Goal: Browse casually: Explore the website without a specific task or goal

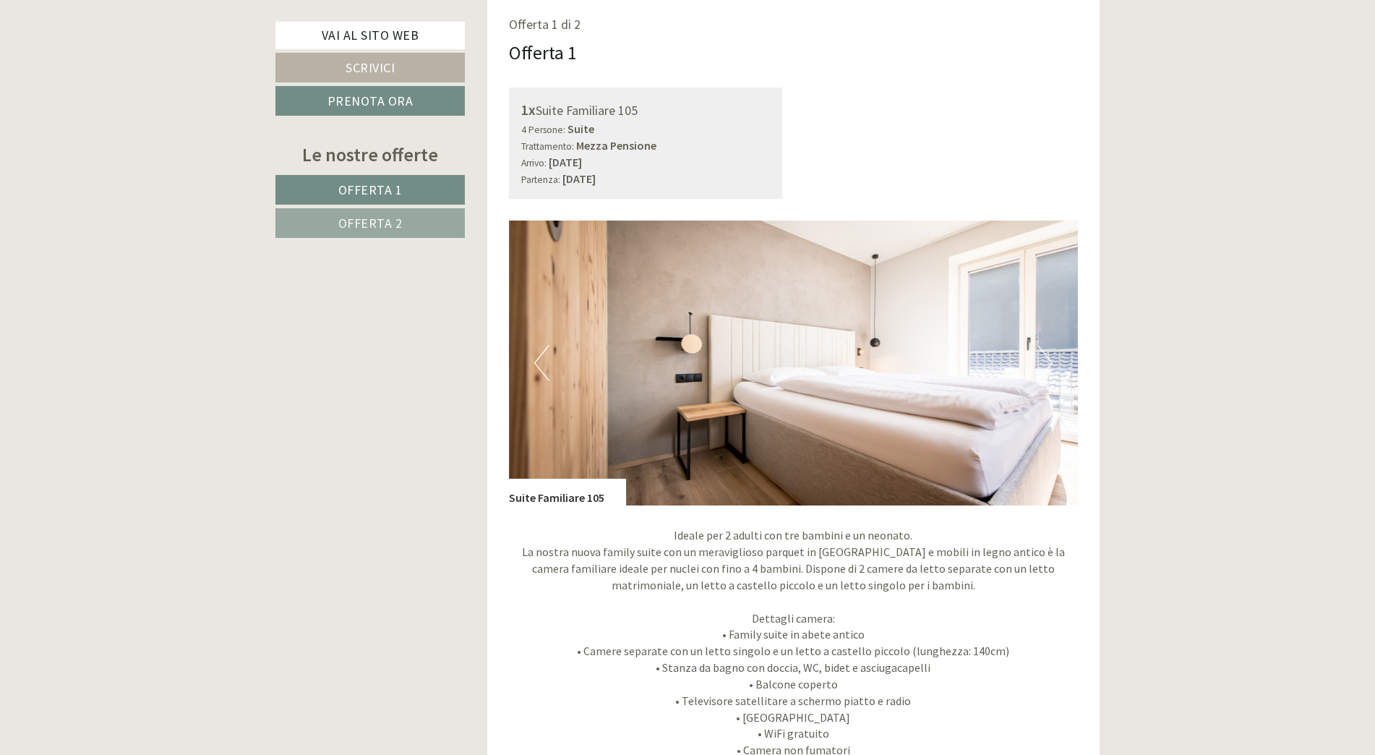
click at [1040, 349] on button "Next" at bounding box center [1044, 363] width 15 height 36
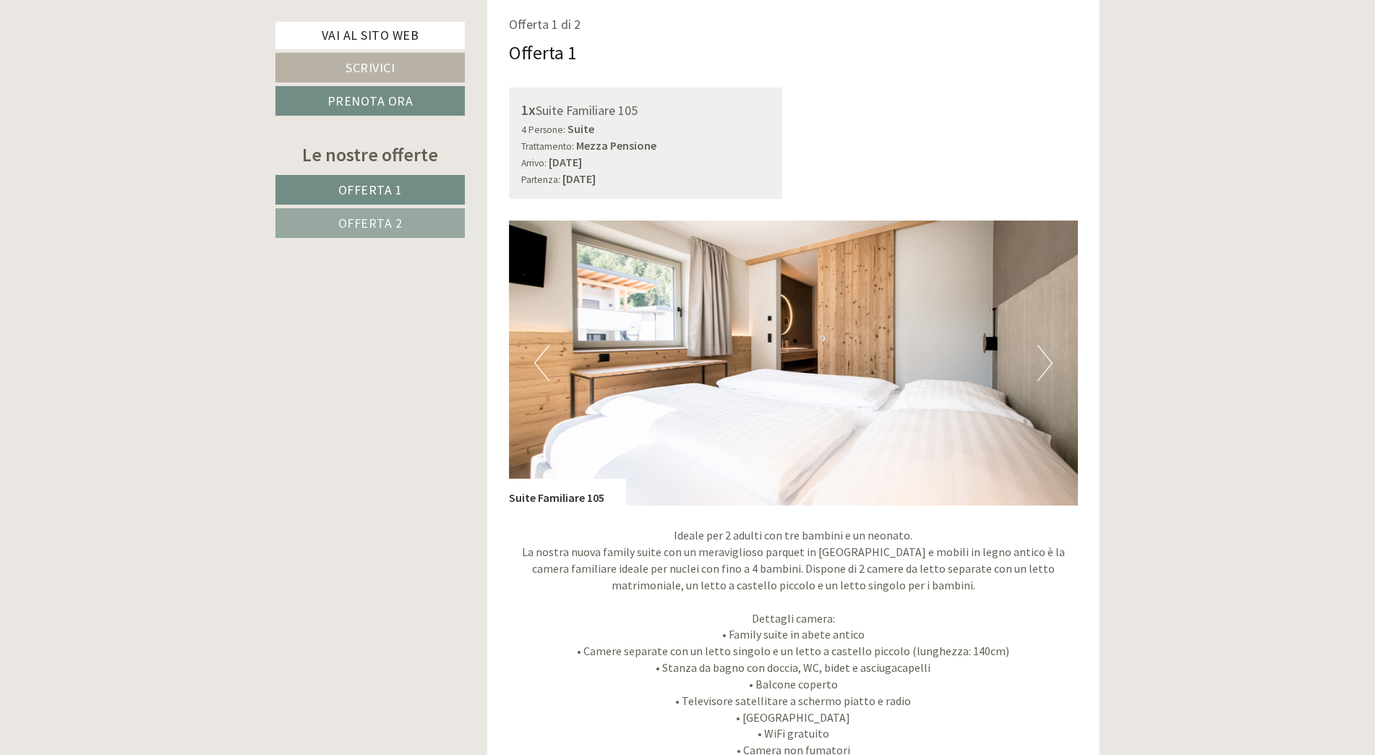
click at [1040, 349] on button "Next" at bounding box center [1044, 363] width 15 height 36
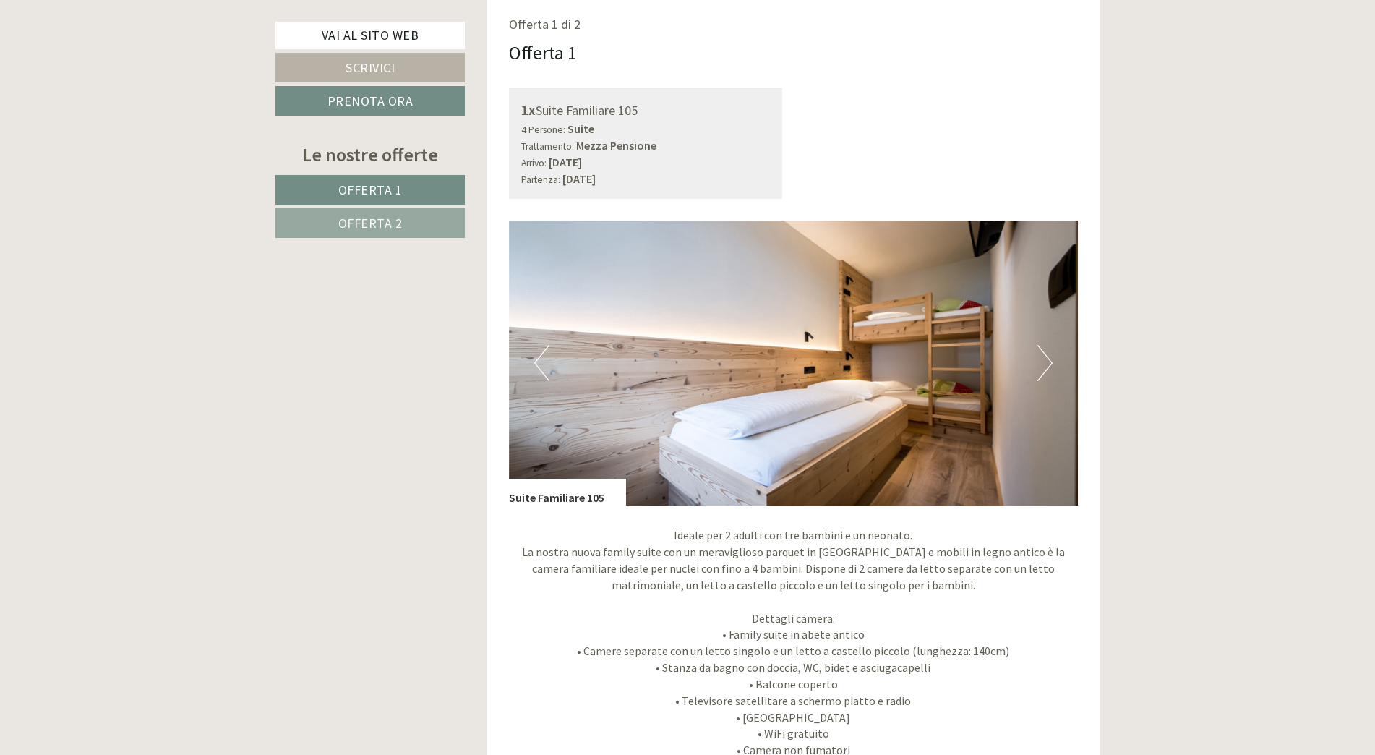
click at [534, 359] on button "Previous" at bounding box center [541, 363] width 15 height 36
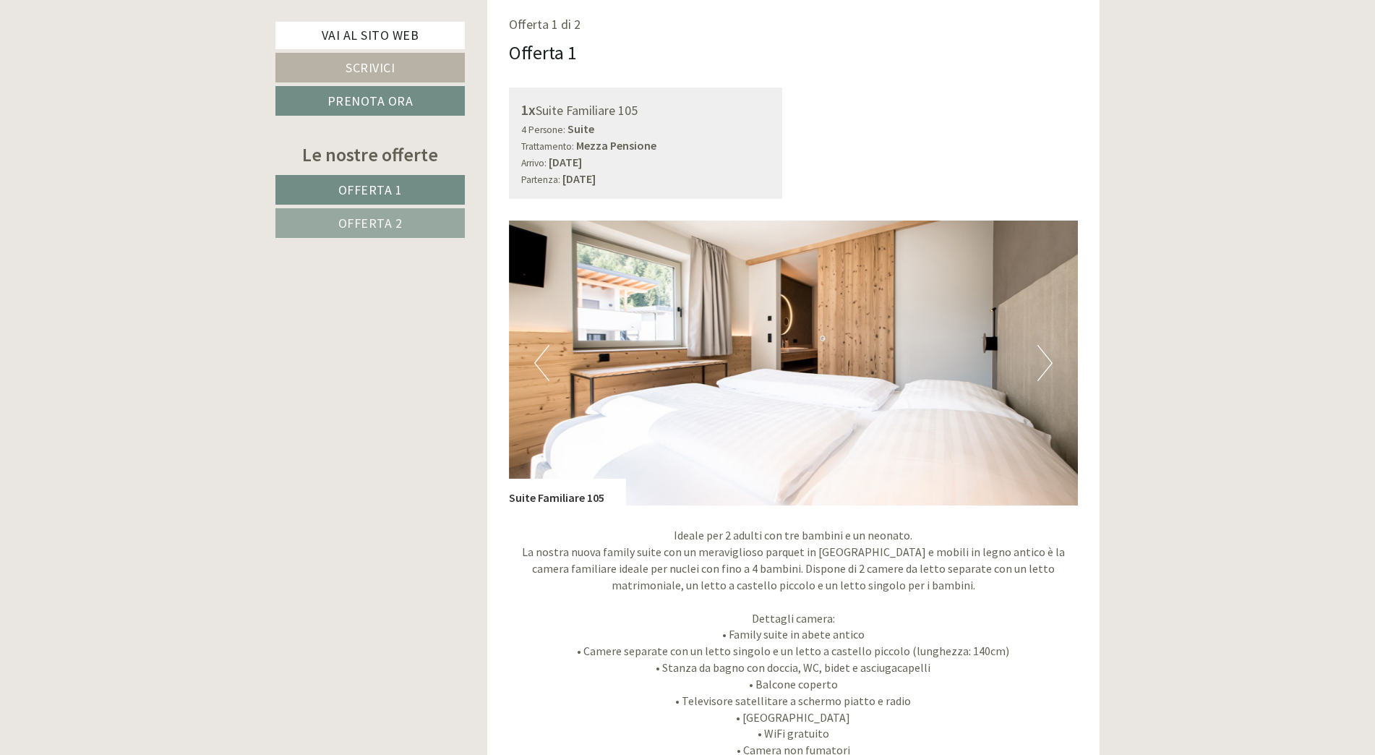
click at [1047, 358] on button "Next" at bounding box center [1044, 363] width 15 height 36
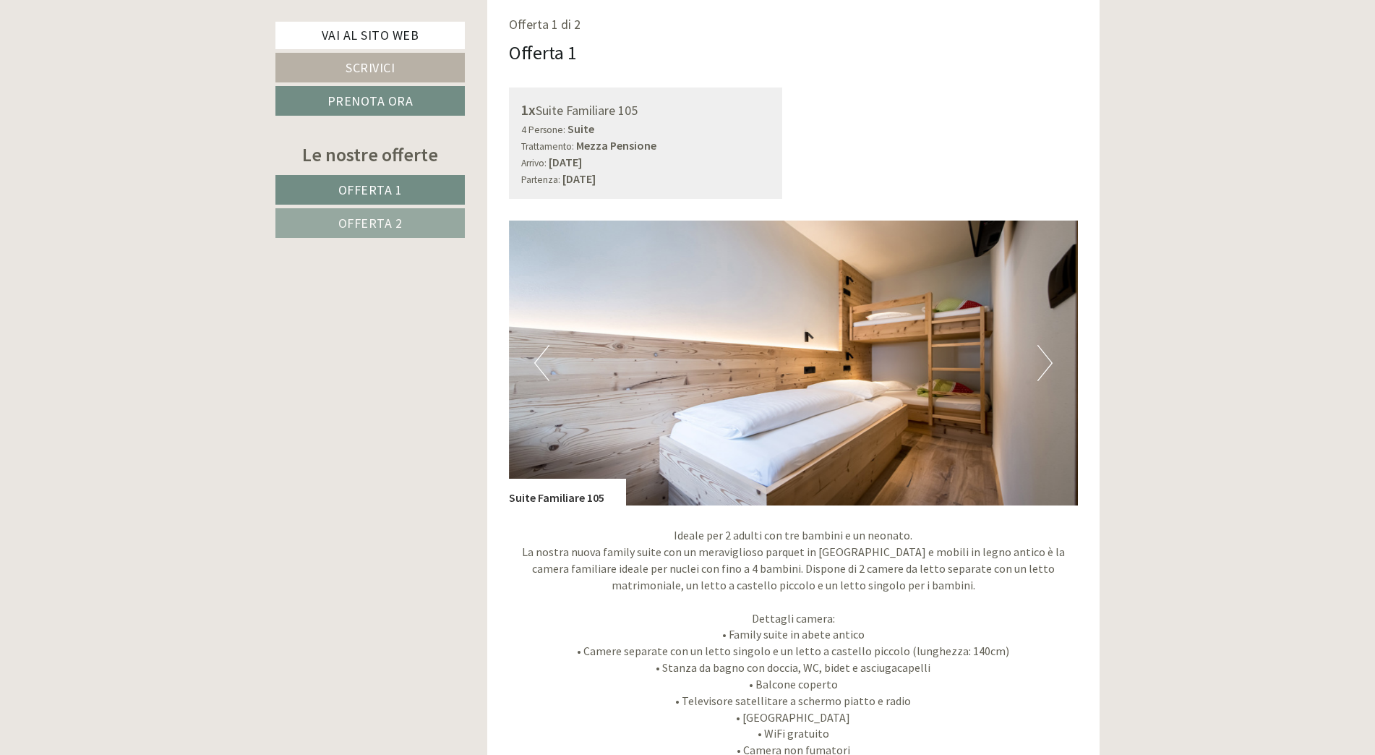
click at [1047, 358] on button "Next" at bounding box center [1044, 363] width 15 height 36
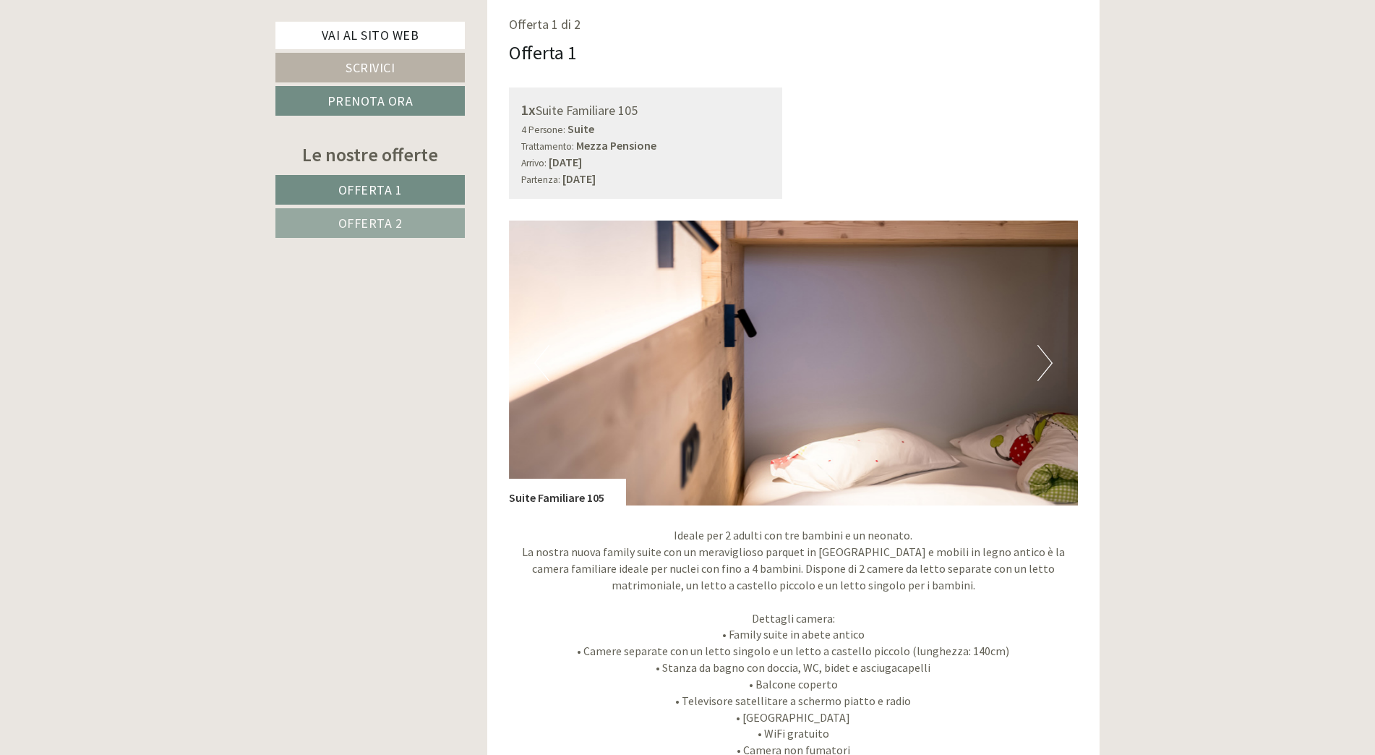
click at [1047, 358] on button "Next" at bounding box center [1044, 363] width 15 height 36
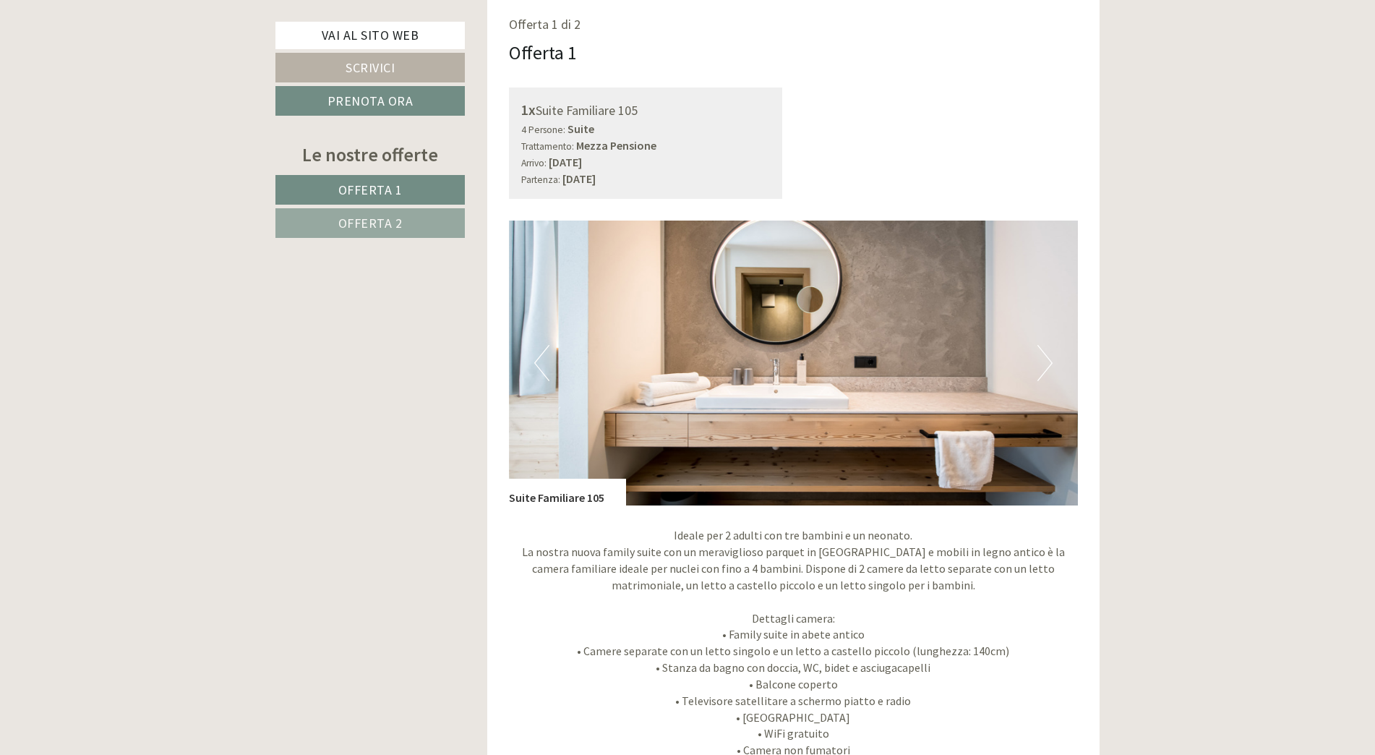
click at [1047, 358] on button "Next" at bounding box center [1044, 363] width 15 height 36
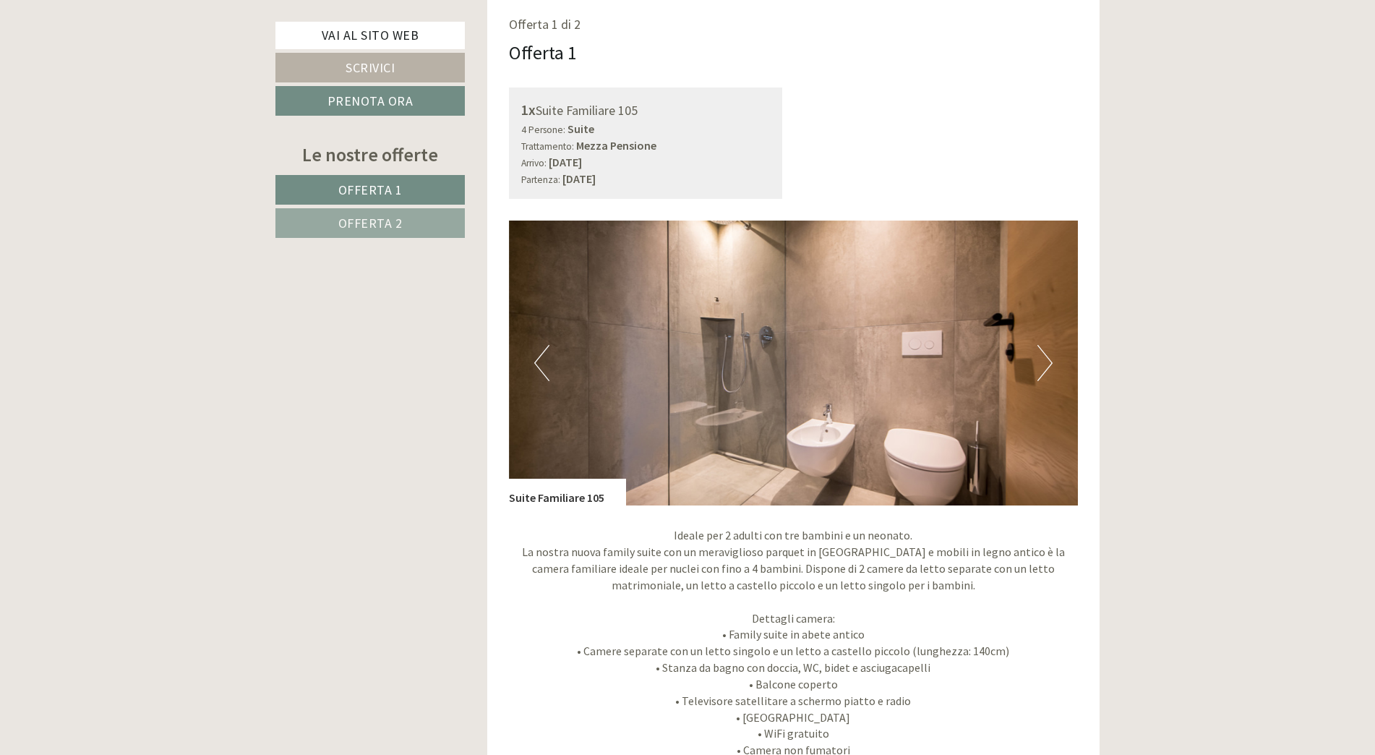
click at [1047, 358] on button "Next" at bounding box center [1044, 363] width 15 height 36
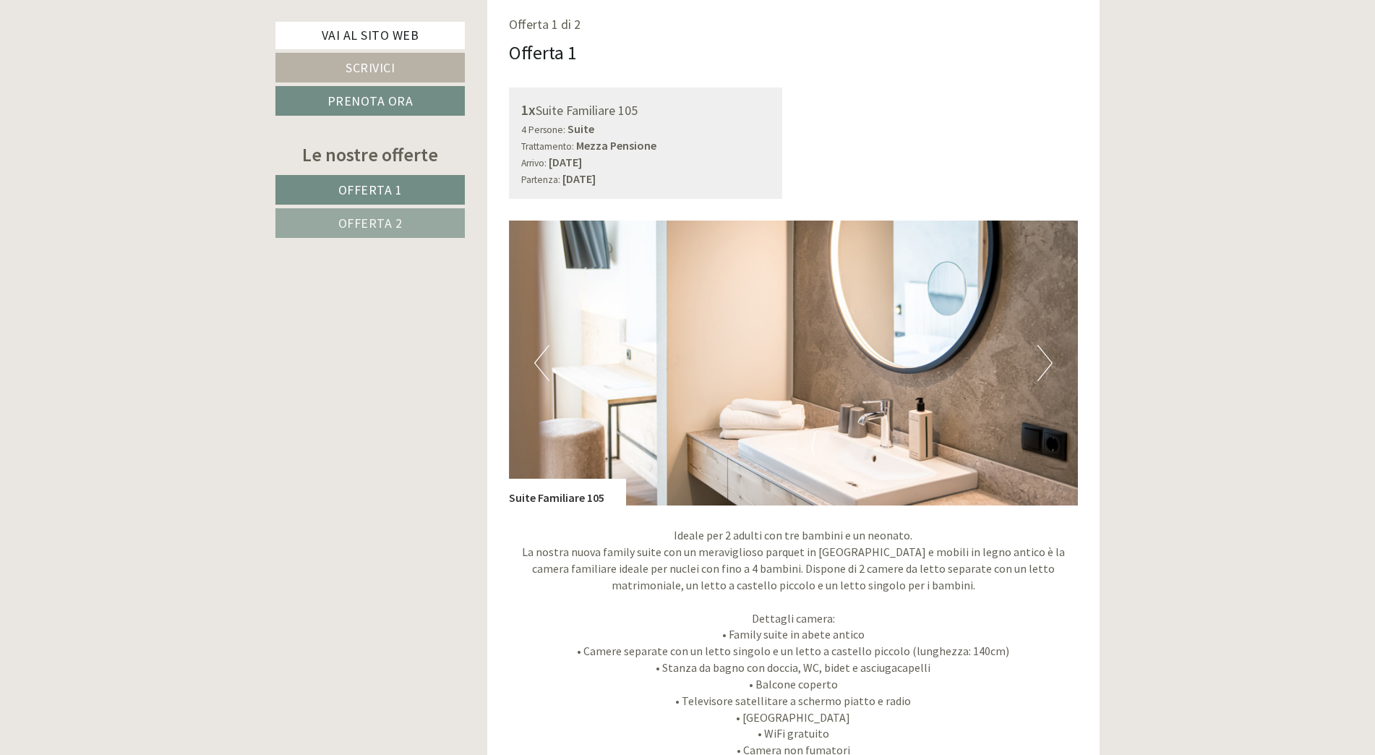
click at [1047, 358] on button "Next" at bounding box center [1044, 363] width 15 height 36
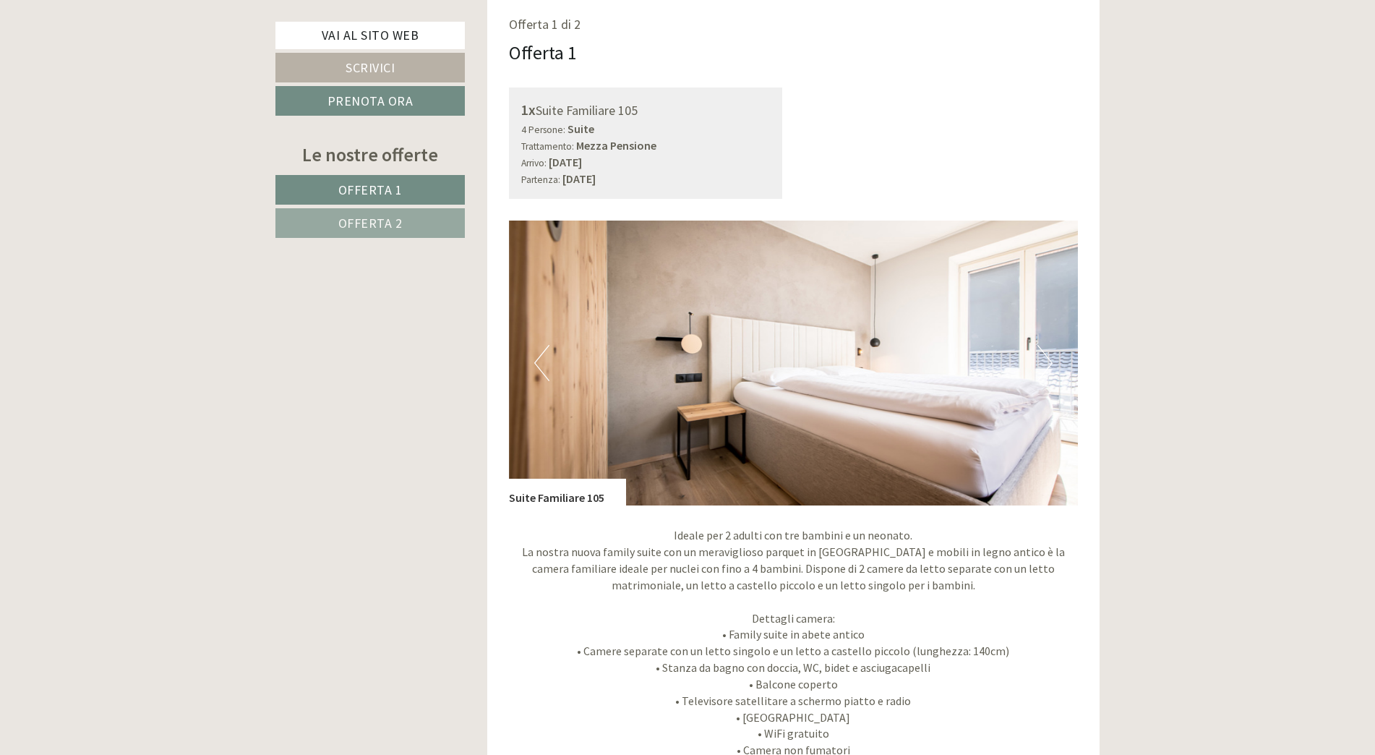
click at [1047, 358] on button "Next" at bounding box center [1044, 363] width 15 height 36
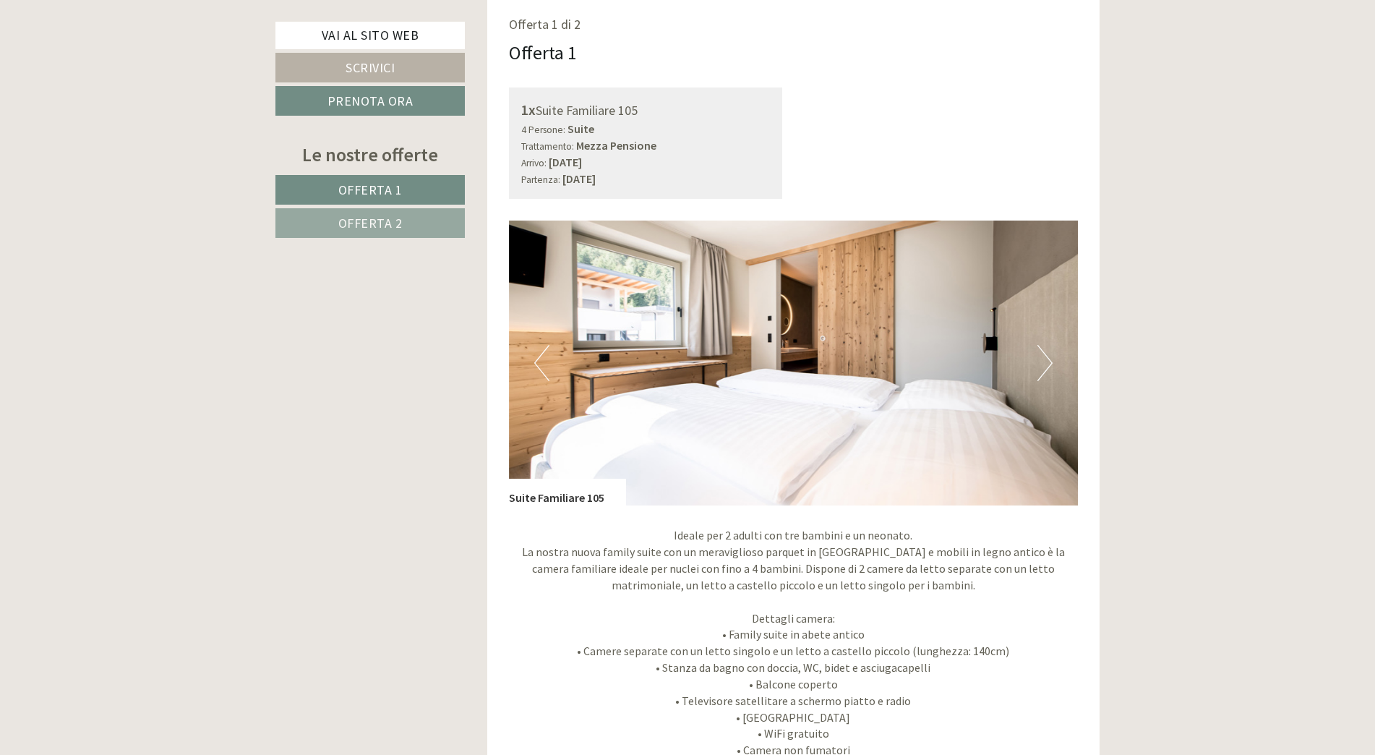
click at [1047, 358] on button "Next" at bounding box center [1044, 363] width 15 height 36
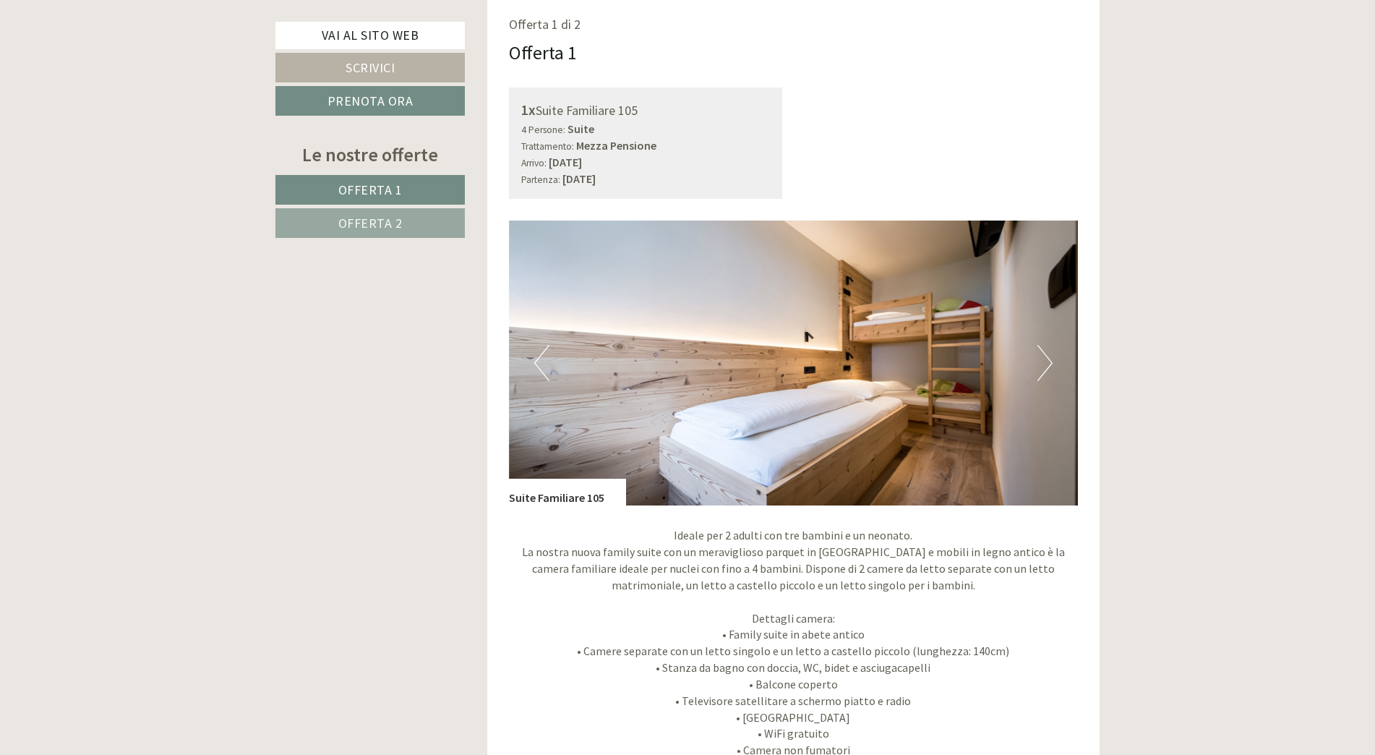
click at [1047, 358] on button "Next" at bounding box center [1044, 363] width 15 height 36
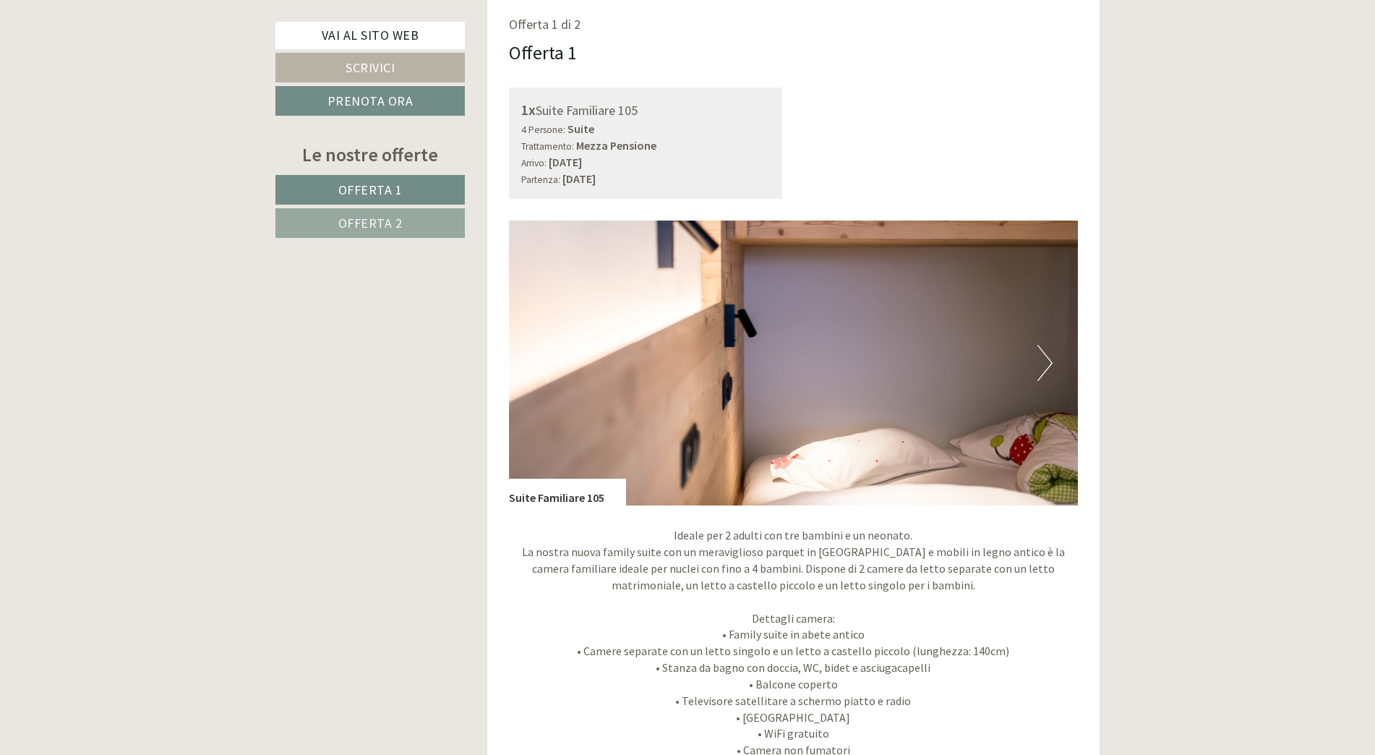
click at [1047, 358] on button "Next" at bounding box center [1044, 363] width 15 height 36
